Goal: Obtain resource: Download file/media

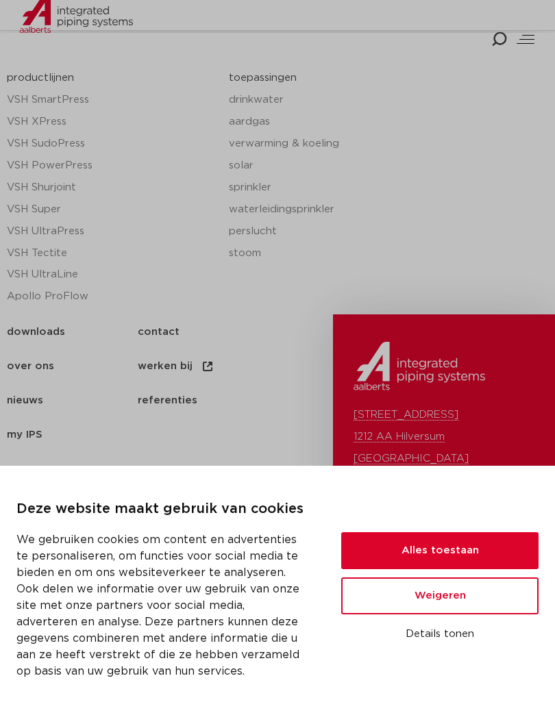
click at [457, 547] on button "Alles toestaan" at bounding box center [439, 564] width 197 height 37
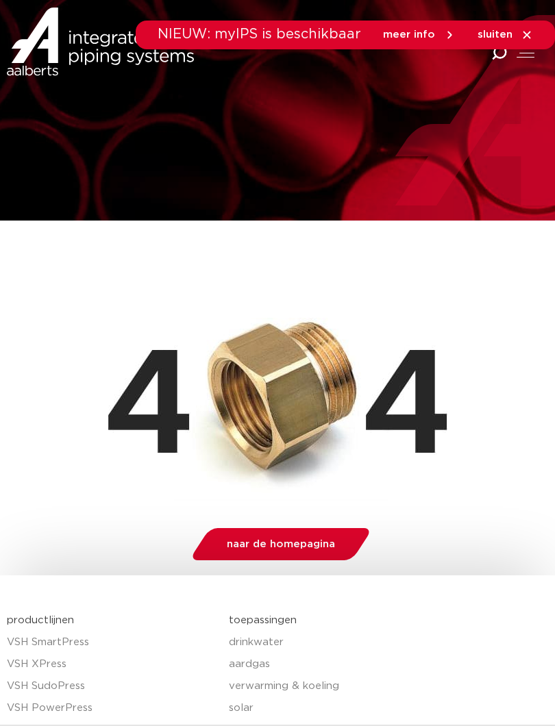
click at [423, 38] on span "meer info" at bounding box center [409, 34] width 52 height 10
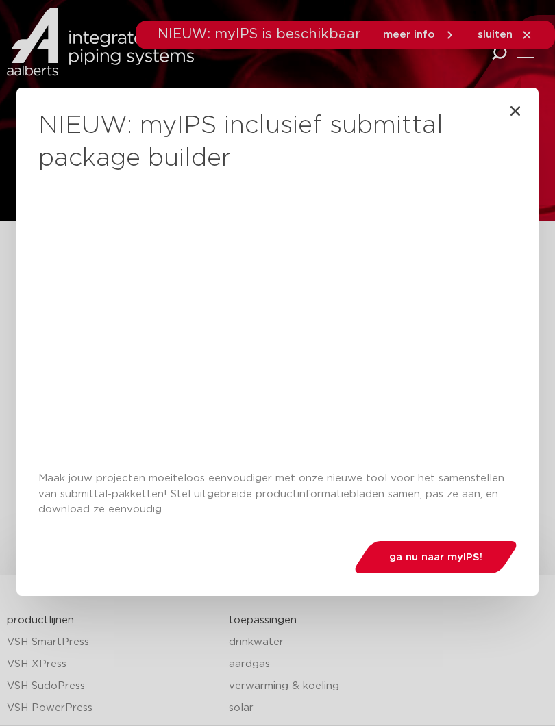
click at [509, 121] on h2 "NIEUW: myIPS inclusief submittal package builder" at bounding box center [277, 143] width 478 height 66
click at [509, 114] on icon "Close" at bounding box center [515, 111] width 14 height 14
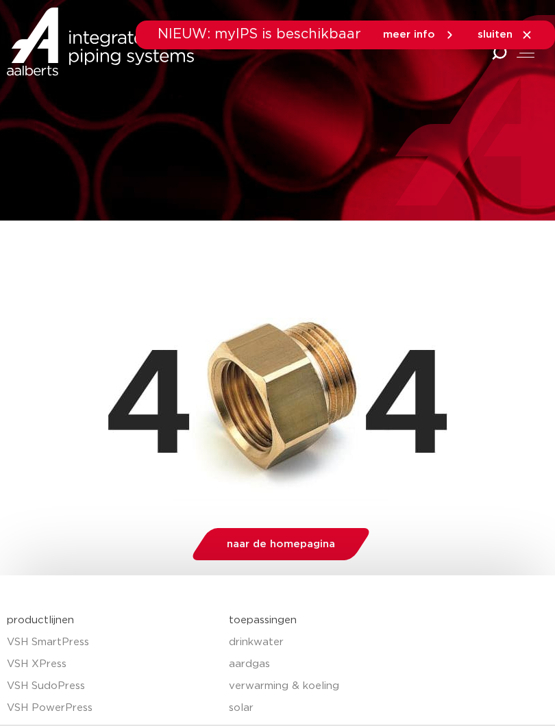
click at [523, 32] on icon at bounding box center [526, 35] width 12 height 12
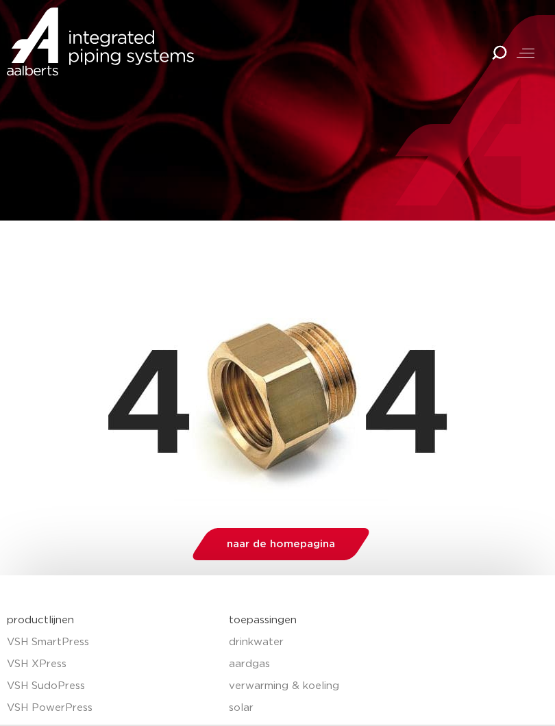
click at [527, 54] on div at bounding box center [525, 53] width 18 height 16
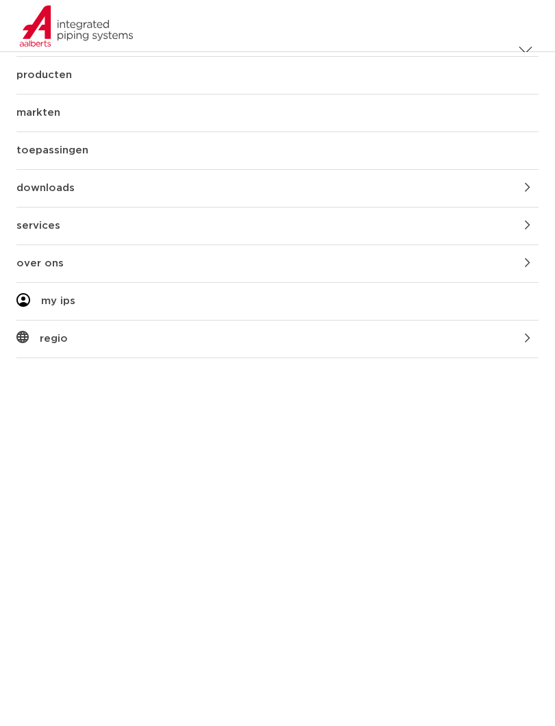
click at [522, 189] on link "downloads" at bounding box center [277, 188] width 522 height 37
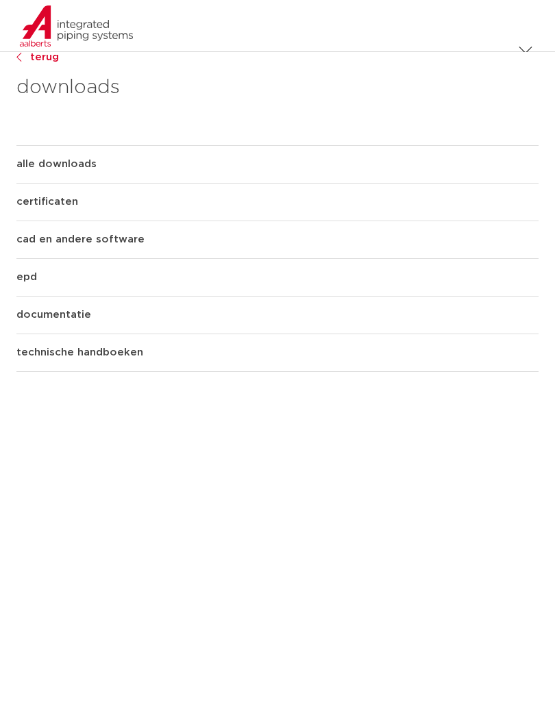
click at [67, 310] on link "documentatie" at bounding box center [277, 315] width 522 height 37
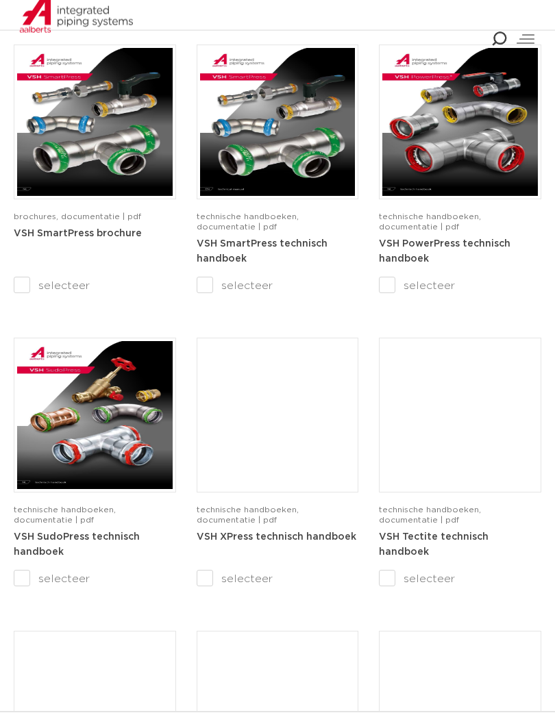
scroll to position [681, 0]
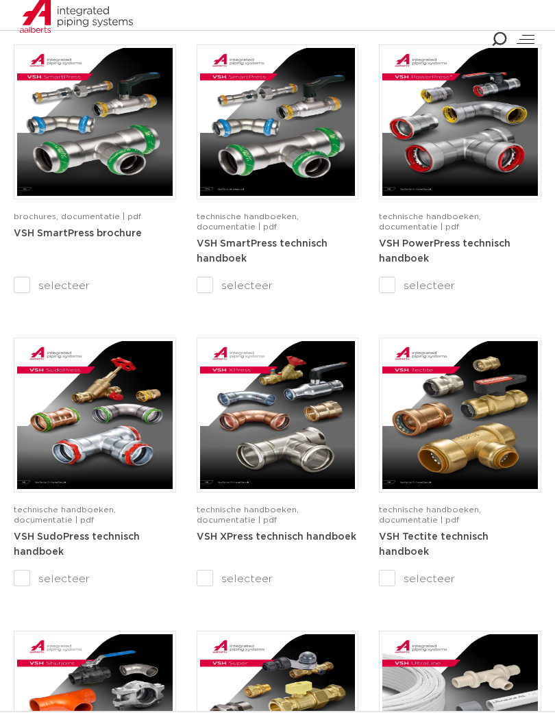
click at [205, 584] on input "selecteer" at bounding box center [237, 592] width 81 height 16
checkbox input "true"
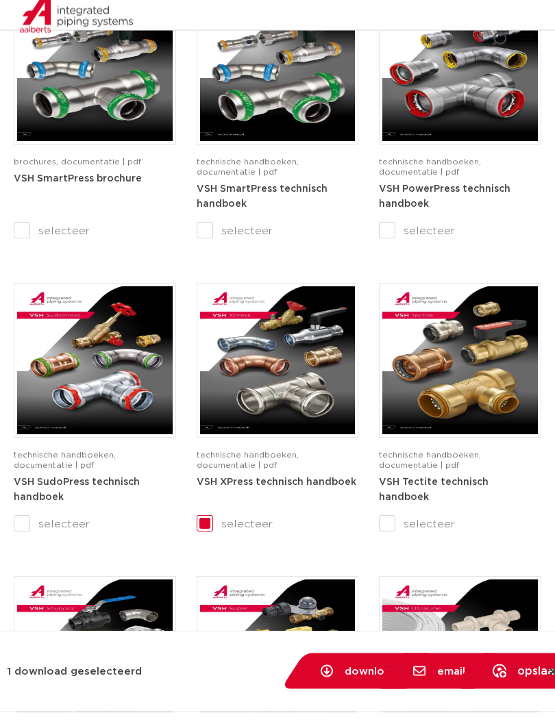
scroll to position [736, 0]
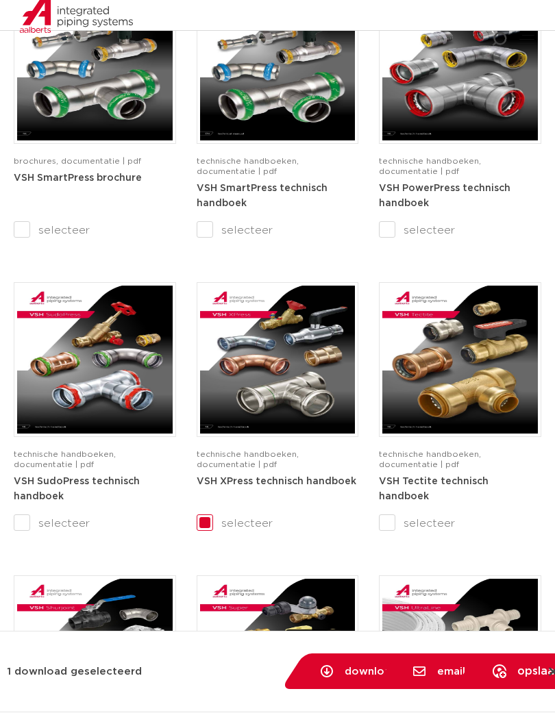
click at [329, 678] on icon at bounding box center [327, 685] width 14 height 14
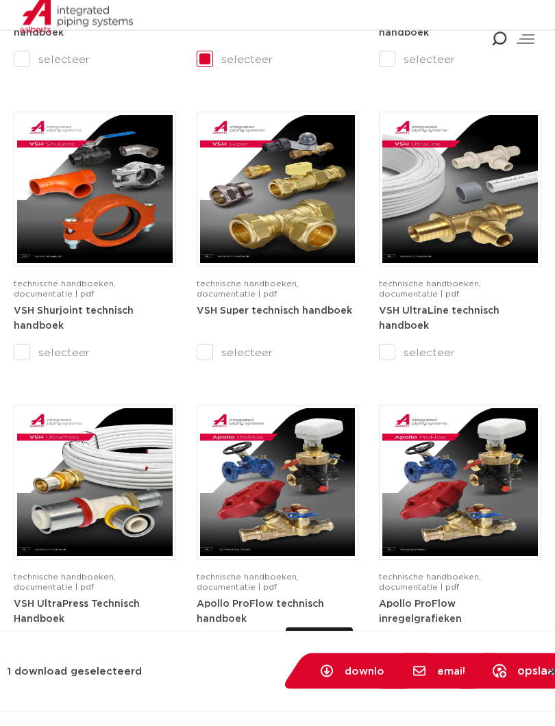
scroll to position [1201, 0]
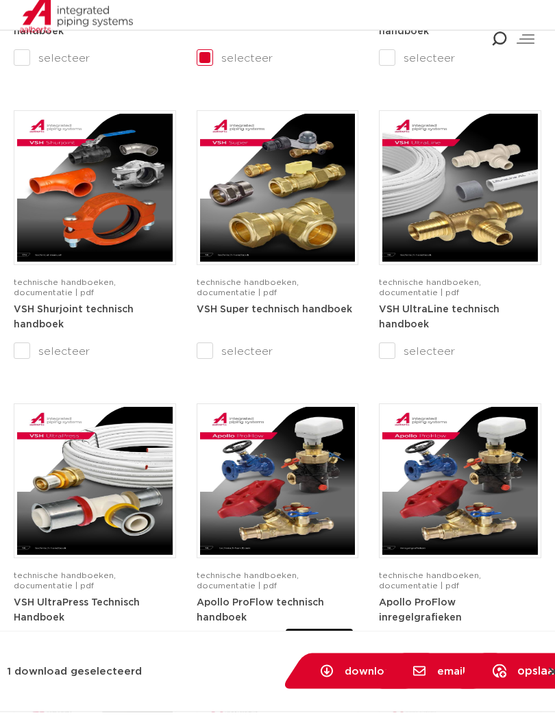
click at [207, 357] on input "selecteer" at bounding box center [237, 365] width 81 height 16
checkbox input "true"
click at [323, 679] on icon at bounding box center [326, 685] width 12 height 12
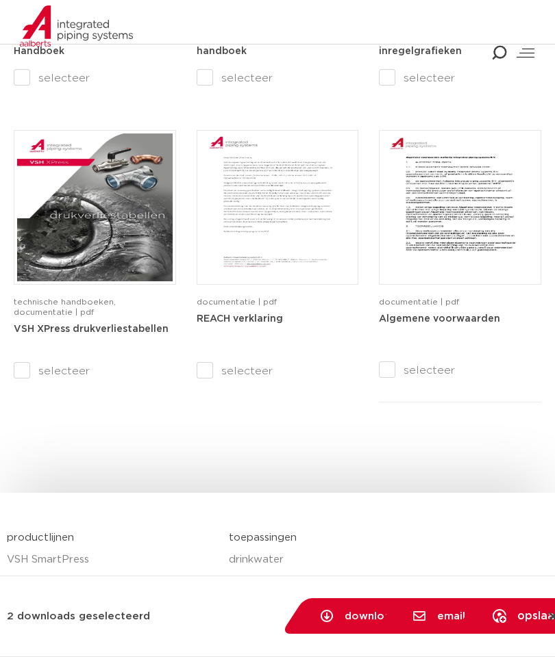
scroll to position [1837, 0]
